Goal: Transaction & Acquisition: Purchase product/service

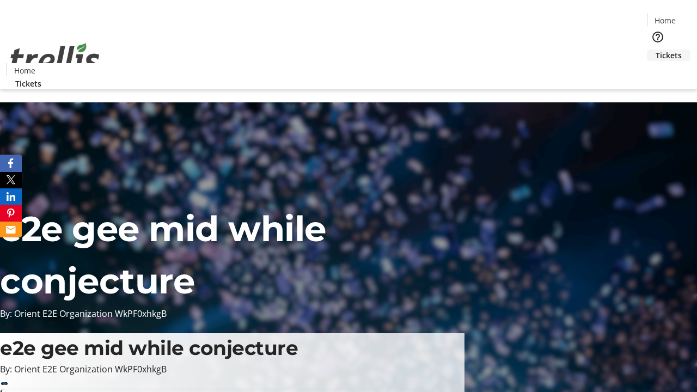
click at [656, 50] on span "Tickets" at bounding box center [669, 55] width 26 height 11
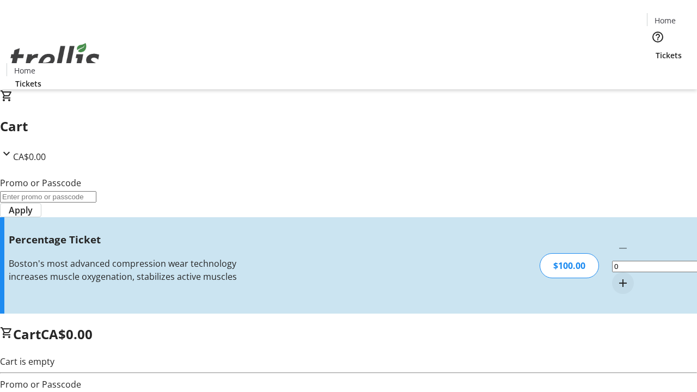
click at [617, 277] on mat-icon "Increment by one" at bounding box center [623, 283] width 13 height 13
type input "1"
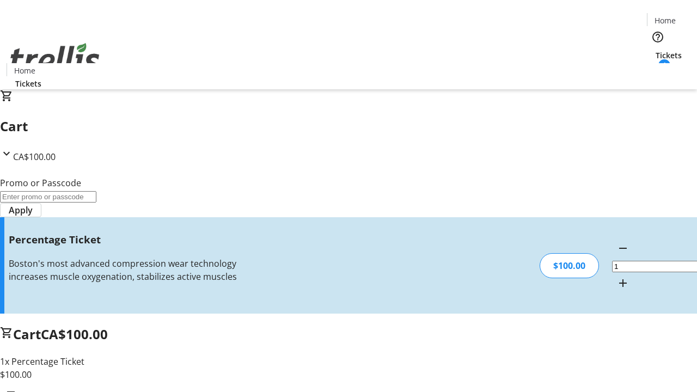
type input "BAR"
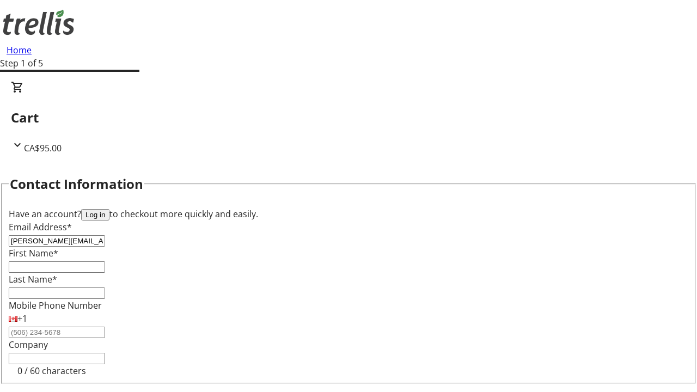
type input "[PERSON_NAME][EMAIL_ADDRESS][DOMAIN_NAME]"
type input "[PERSON_NAME]"
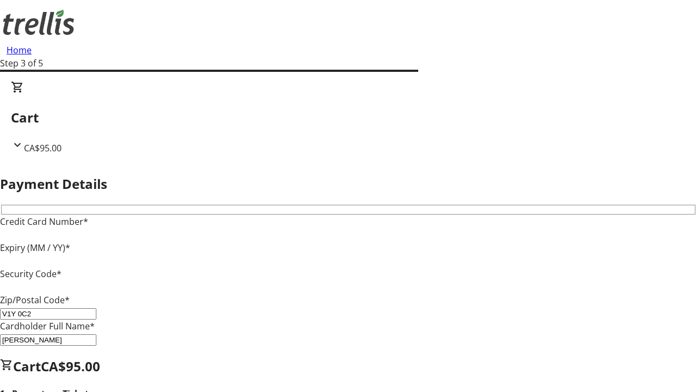
type input "V1Y 0C2"
